Goal: Information Seeking & Learning: Learn about a topic

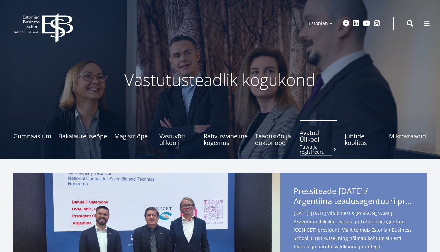
click at [312, 142] on span "Avatud Ülikool Tutvu ja registreeru" at bounding box center [319, 136] width 38 height 13
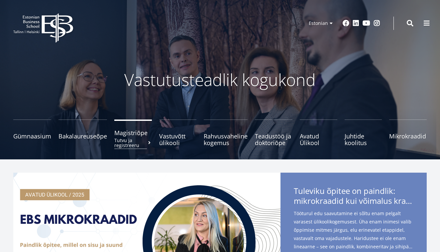
click at [141, 140] on small "Tutvu ja registreeru" at bounding box center [133, 143] width 38 height 10
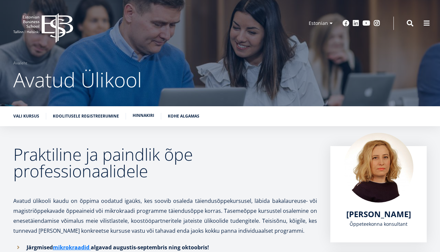
click at [145, 117] on link "Hinnakiri" at bounding box center [144, 115] width 22 height 7
click at [26, 118] on link "Vali kursus" at bounding box center [26, 115] width 26 height 7
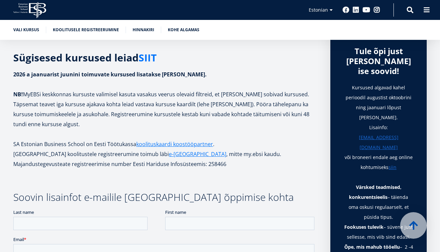
click at [150, 57] on link "SIIT" at bounding box center [148, 58] width 18 height 10
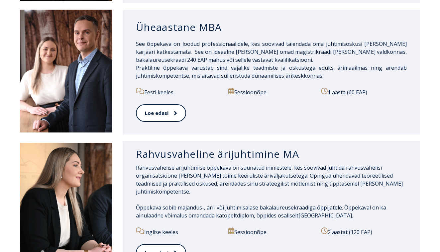
scroll to position [601, 0]
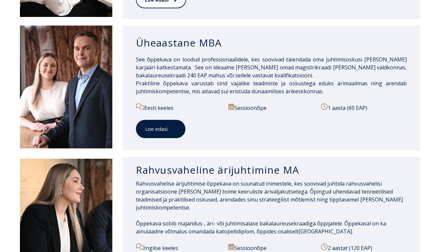
click at [169, 130] on span at bounding box center [171, 129] width 9 height 7
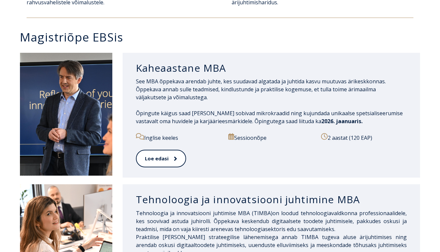
scroll to position [310, 0]
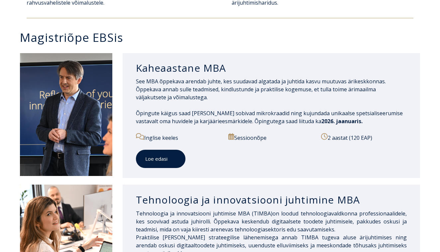
click at [165, 162] on link "Loe edasi" at bounding box center [161, 159] width 50 height 18
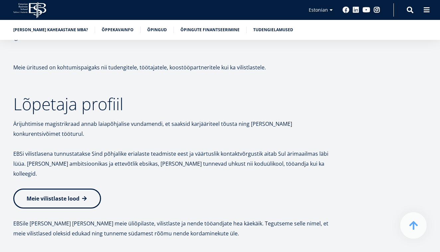
scroll to position [2861, 0]
click at [74, 194] on span "Meie vilistlaste lood" at bounding box center [53, 197] width 53 height 7
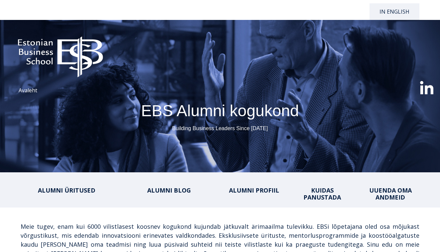
select select "**"
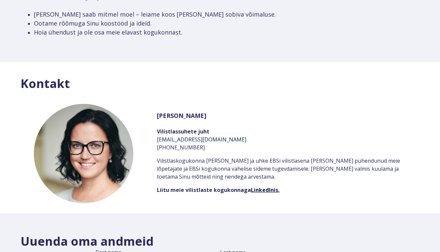
scroll to position [1115, 0]
